Goal: Navigation & Orientation: Find specific page/section

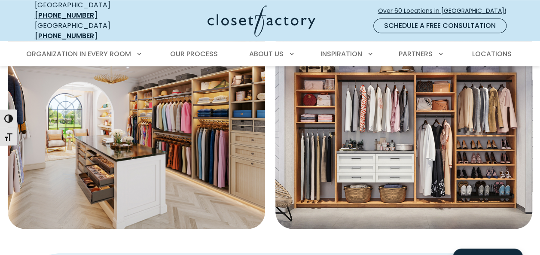
scroll to position [516, 0]
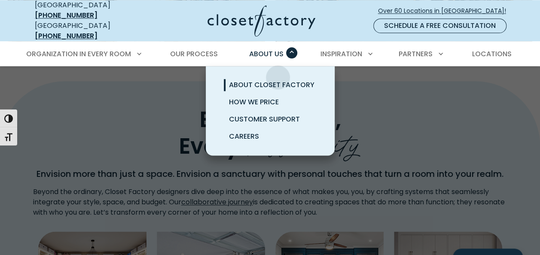
click at [276, 80] on span "About Closet Factory" at bounding box center [271, 85] width 85 height 10
